Goal: Information Seeking & Learning: Learn about a topic

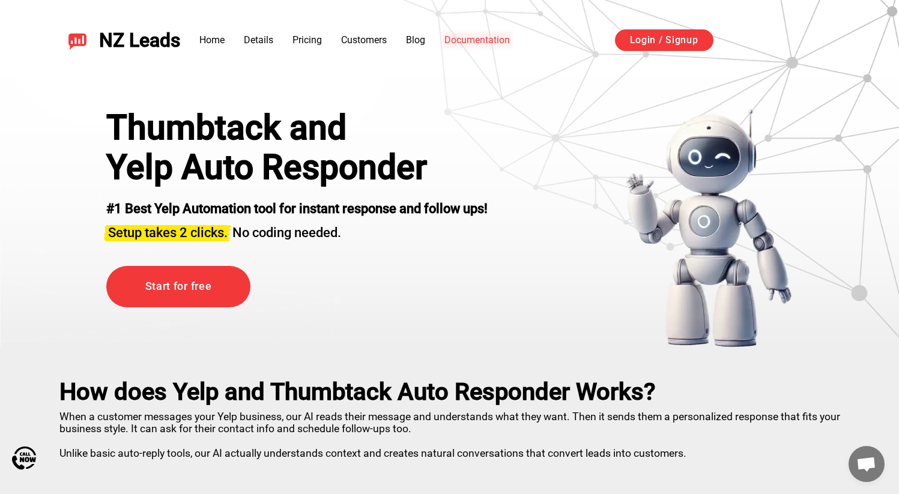
click at [499, 37] on link "Documentation" at bounding box center [476, 39] width 65 height 11
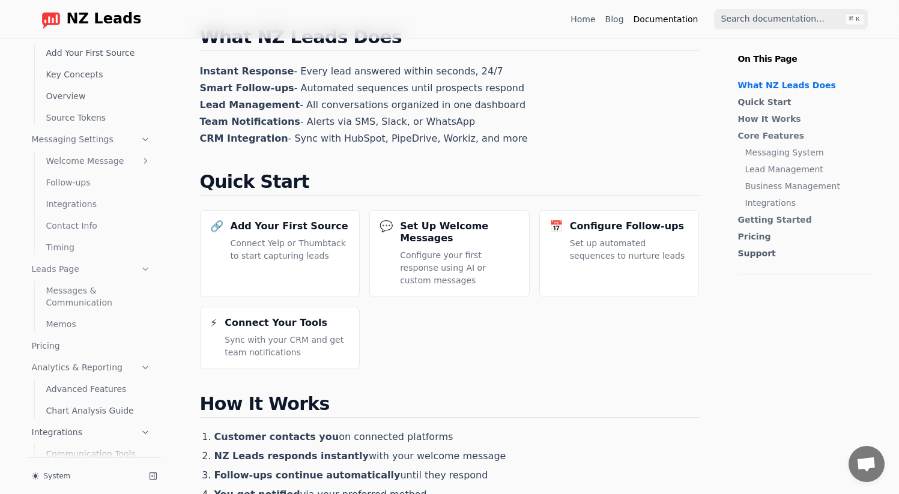
scroll to position [47, 0]
click at [88, 208] on link "Integrations" at bounding box center [98, 204] width 114 height 19
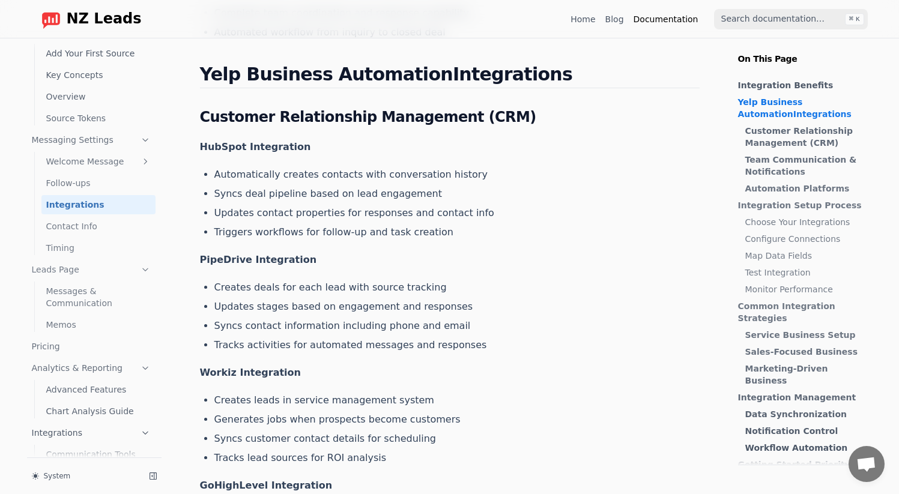
scroll to position [450, 0]
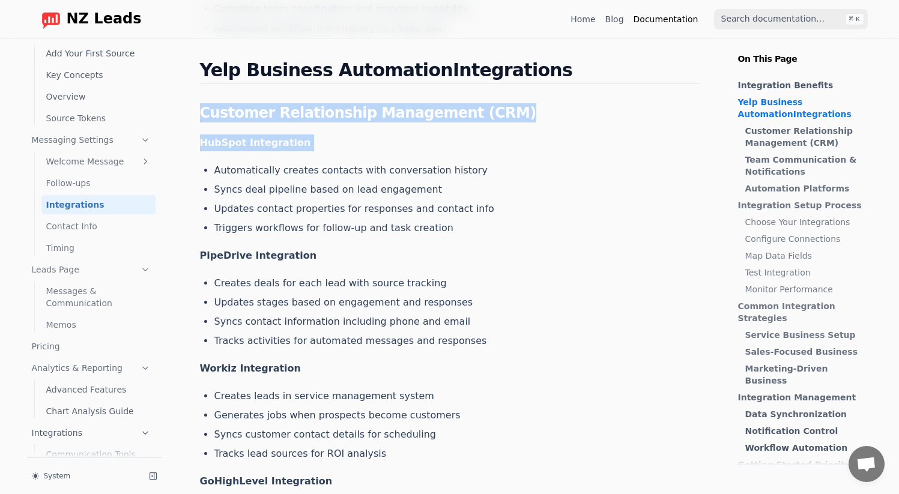
drag, startPoint x: 201, startPoint y: 112, endPoint x: 450, endPoint y: 159, distance: 253.0
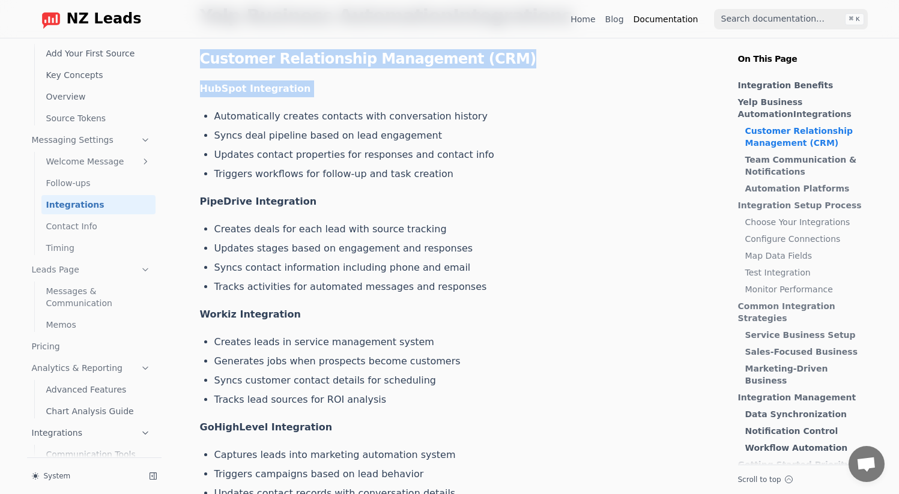
scroll to position [508, 0]
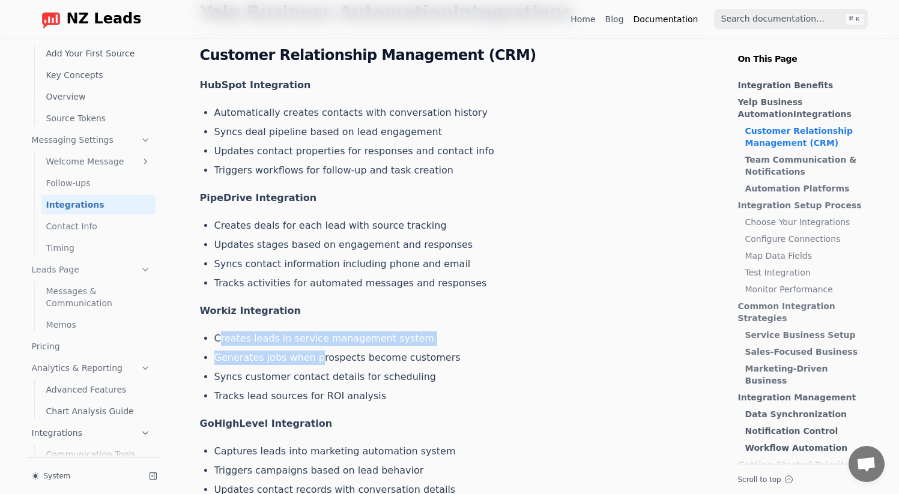
drag, startPoint x: 222, startPoint y: 332, endPoint x: 266, endPoint y: 340, distance: 45.2
click at [310, 351] on ul "Creates leads in service management system Generates jobs when prospects become…" at bounding box center [456, 367] width 485 height 72
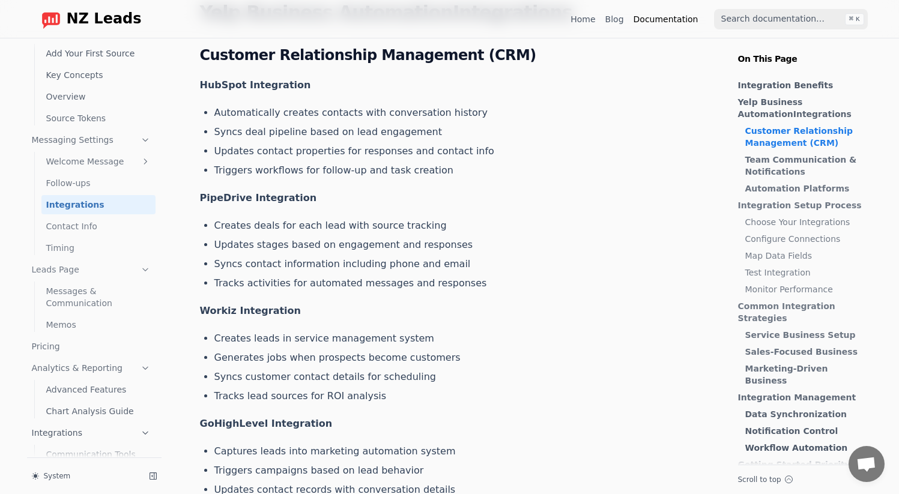
click at [258, 338] on li "Creates leads in service management system" at bounding box center [456, 338] width 485 height 14
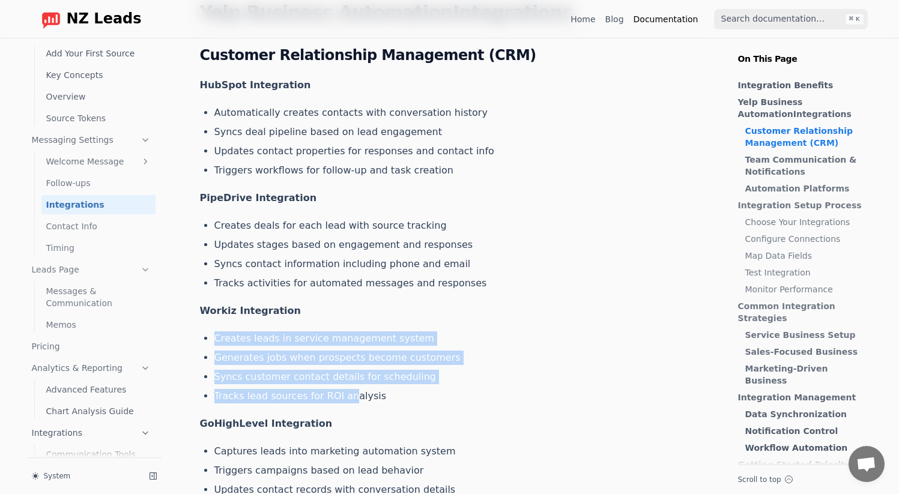
drag, startPoint x: 213, startPoint y: 339, endPoint x: 348, endPoint y: 400, distance: 148.9
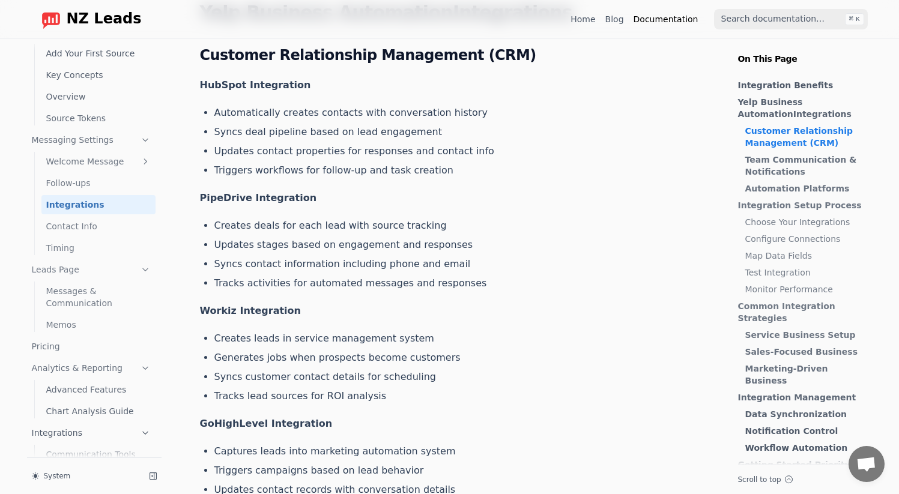
click at [364, 400] on li "Tracks lead sources for ROI analysis" at bounding box center [456, 396] width 485 height 14
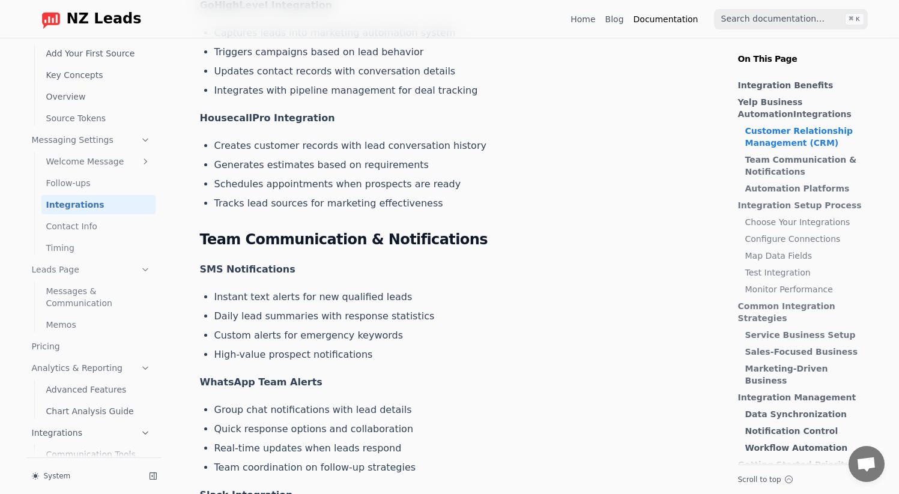
scroll to position [938, 0]
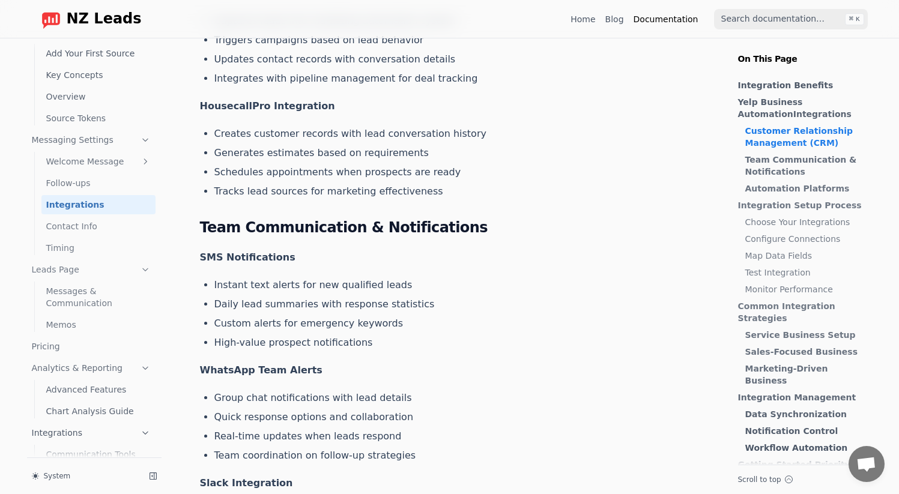
drag, startPoint x: 210, startPoint y: 289, endPoint x: 238, endPoint y: 273, distance: 32.2
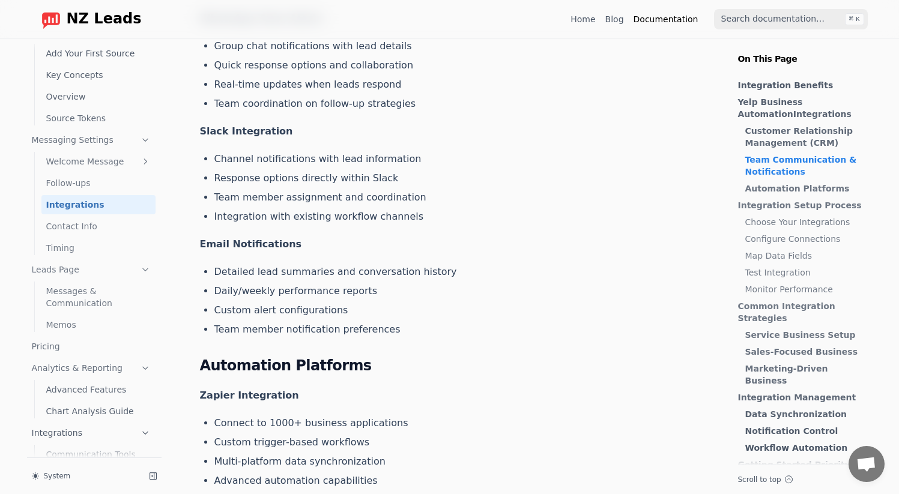
scroll to position [1396, 0]
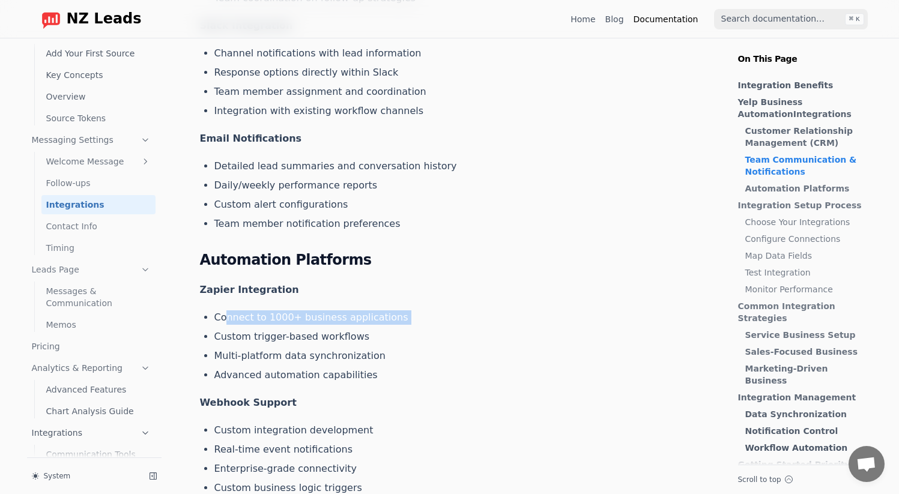
drag, startPoint x: 227, startPoint y: 320, endPoint x: 294, endPoint y: 328, distance: 67.7
click at [294, 328] on ul "Connect to 1000+ business applications Custom trigger-based workflows Multi-pla…" at bounding box center [456, 346] width 485 height 72
click at [293, 328] on ul "Connect to 1000+ business applications Custom trigger-based workflows Multi-pla…" at bounding box center [456, 346] width 485 height 72
